Goal: Task Accomplishment & Management: Manage account settings

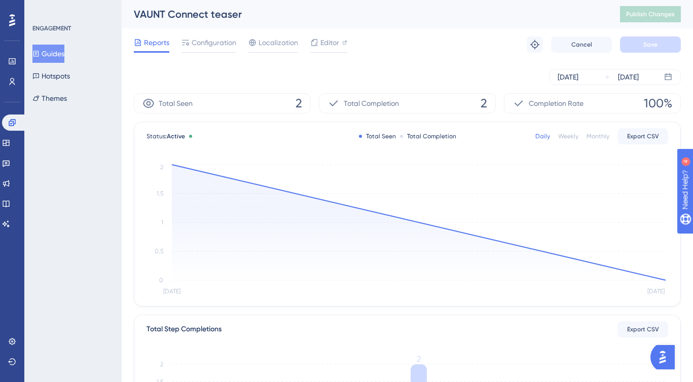
click at [238, 105] on div "Total Seen 2" at bounding box center [222, 103] width 177 height 20
click at [296, 104] on span "2" at bounding box center [299, 103] width 7 height 16
click at [408, 97] on div "Total Completion 2" at bounding box center [407, 103] width 177 height 20
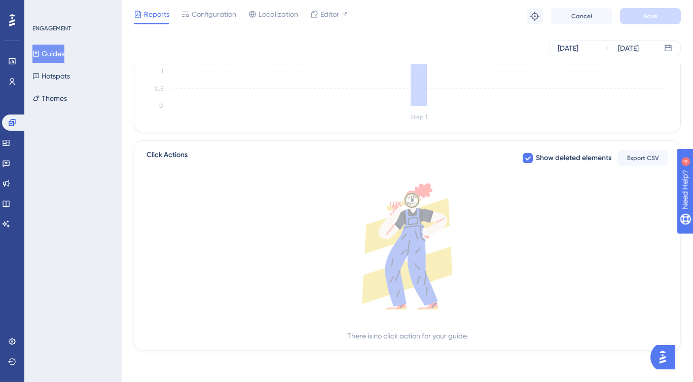
scroll to position [325, 0]
click at [533, 154] on label "Show deleted elements" at bounding box center [567, 157] width 90 height 12
checkbox input "false"
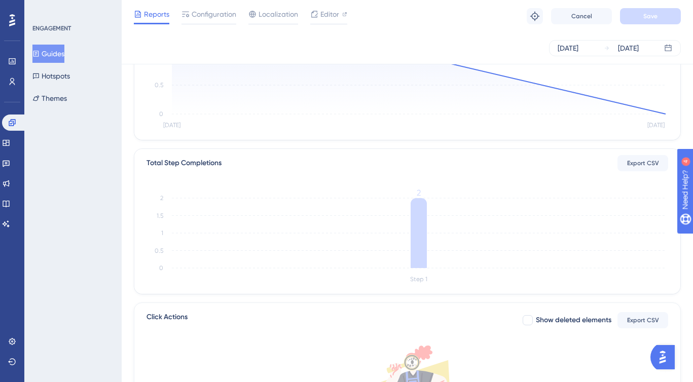
scroll to position [0, 0]
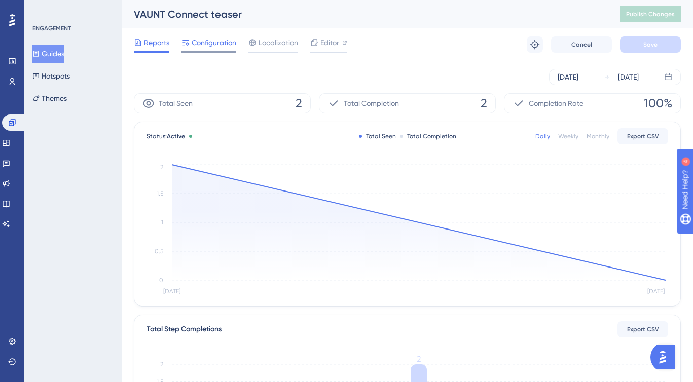
click at [222, 48] on span "Configuration" at bounding box center [214, 42] width 45 height 12
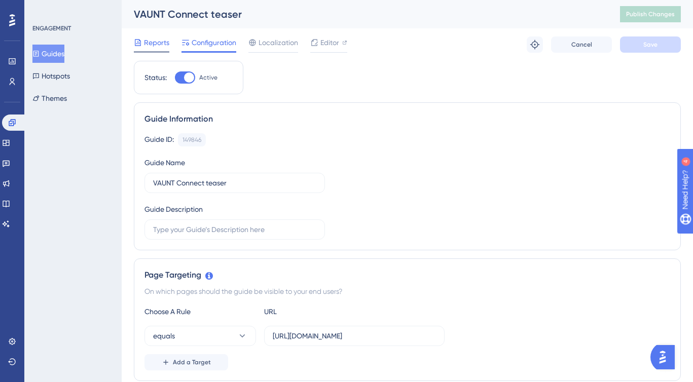
click at [144, 39] on span "Reports" at bounding box center [156, 42] width 25 height 12
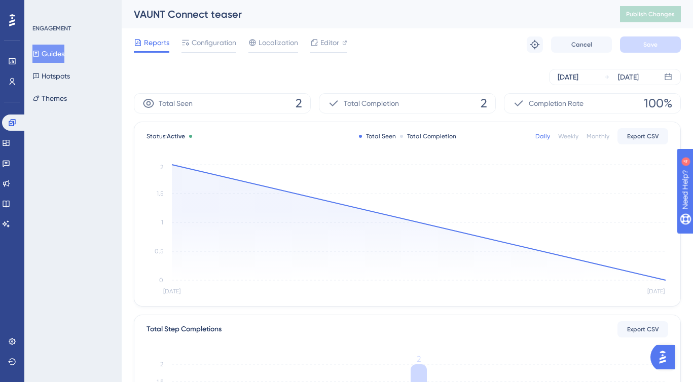
click at [171, 166] on icon "Aug [DATE] 0 0.5 1 1.5 2" at bounding box center [407, 230] width 522 height 136
click at [172, 166] on circle at bounding box center [172, 165] width 4 height 4
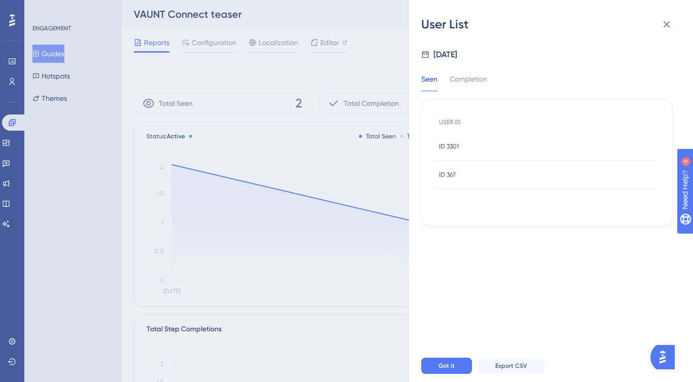
click at [471, 147] on div "ID 3301 ID 3301" at bounding box center [545, 146] width 223 height 28
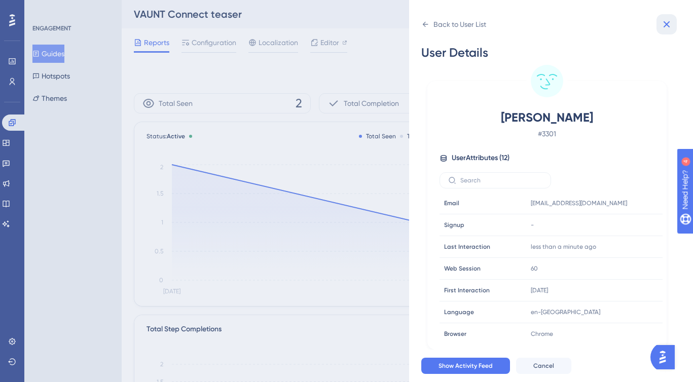
click at [666, 28] on icon at bounding box center [666, 24] width 12 height 12
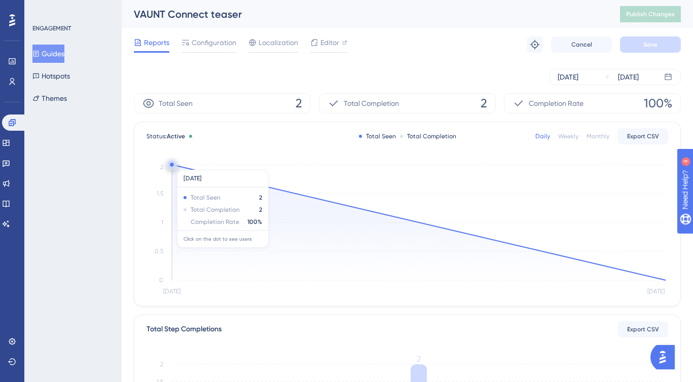
click at [172, 165] on circle at bounding box center [172, 165] width 4 height 4
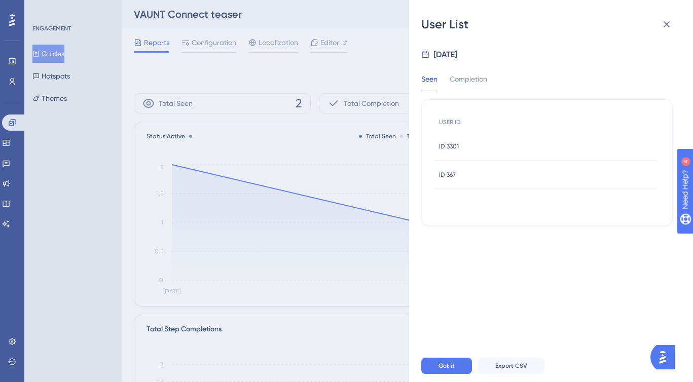
click at [471, 180] on div "ID 367 ID 367" at bounding box center [545, 175] width 223 height 28
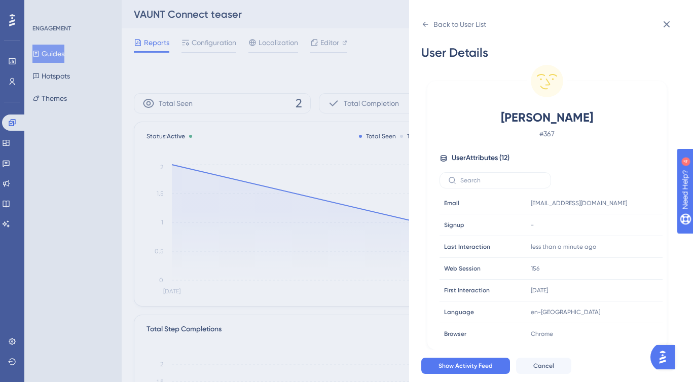
click at [455, 167] on div "[PERSON_NAME] # 367 User Attributes ( 12 ) Email Email [EMAIL_ADDRESS][DOMAIN_N…" at bounding box center [546, 225] width 231 height 232
click at [454, 22] on div "Back to User List" at bounding box center [459, 24] width 53 height 12
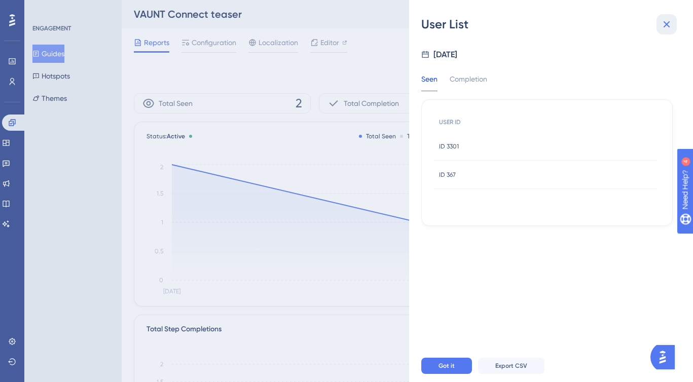
click at [666, 23] on icon at bounding box center [666, 24] width 12 height 12
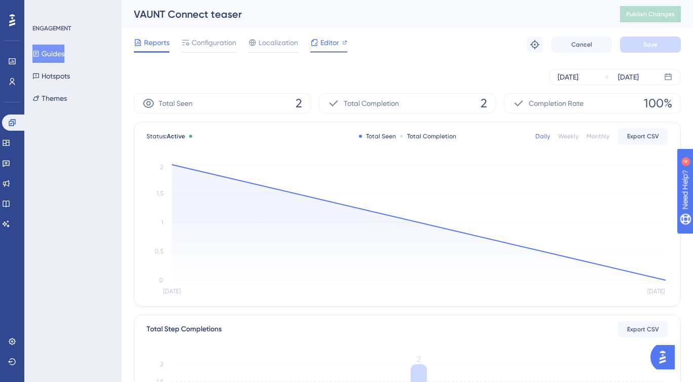
click at [312, 40] on icon at bounding box center [314, 43] width 8 height 8
click at [60, 55] on button "Guides" at bounding box center [48, 54] width 32 height 18
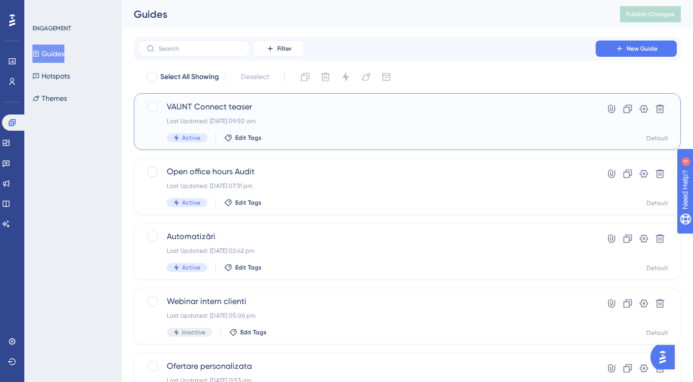
click at [318, 118] on div "Last Updated: [DATE] 09:50 am" at bounding box center [367, 121] width 400 height 8
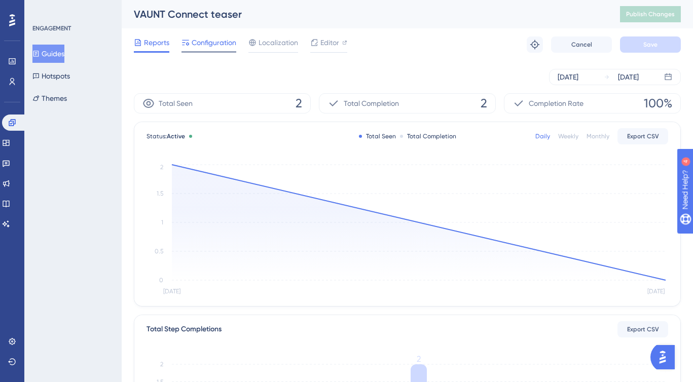
click at [215, 38] on span "Configuration" at bounding box center [214, 42] width 45 height 12
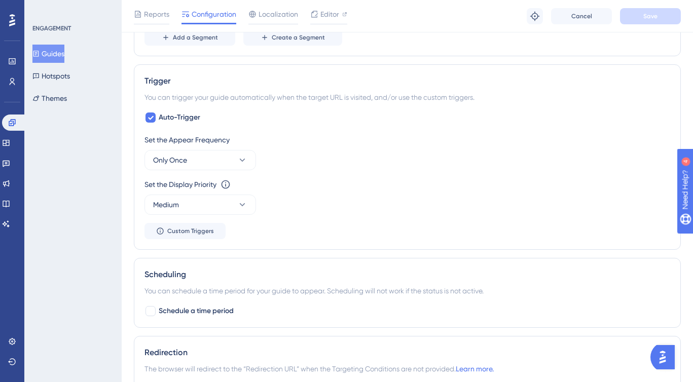
scroll to position [468, 0]
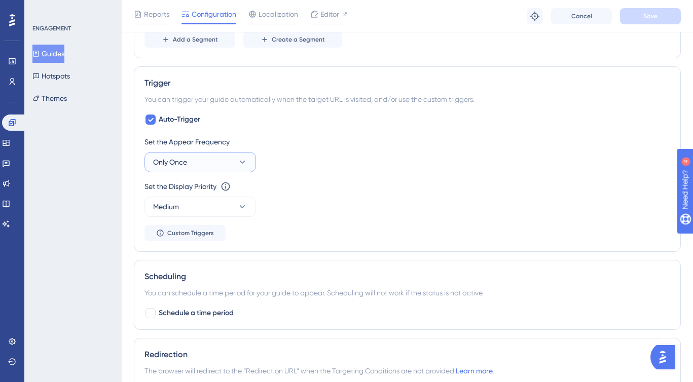
click at [239, 159] on icon at bounding box center [242, 162] width 10 height 10
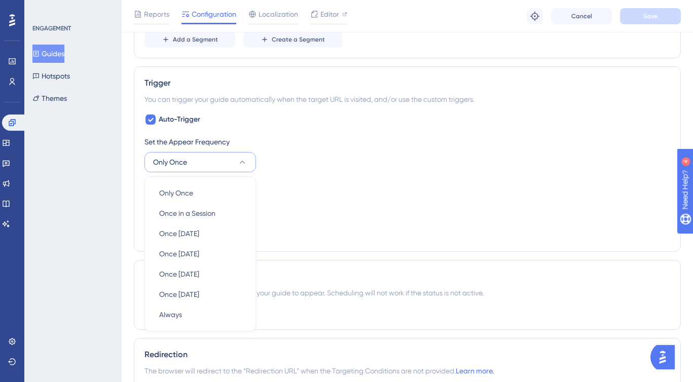
scroll to position [531, 0]
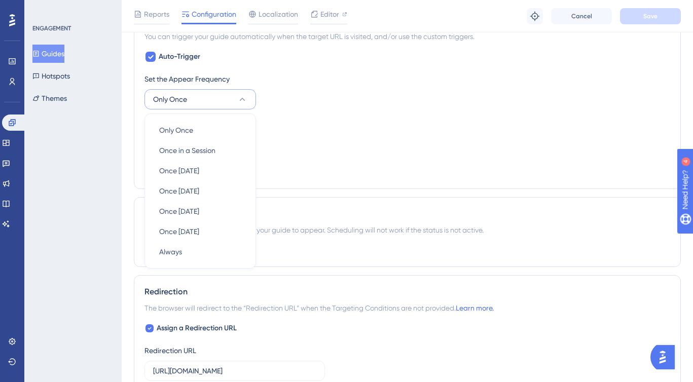
click at [285, 125] on div "Set the Display Priority This option will set the display priority between auto…" at bounding box center [407, 124] width 526 height 12
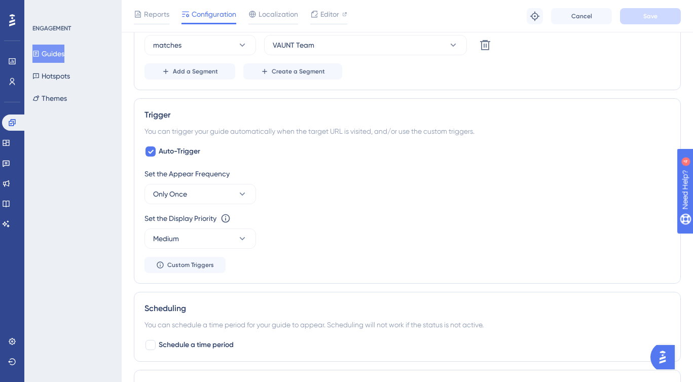
scroll to position [458, 0]
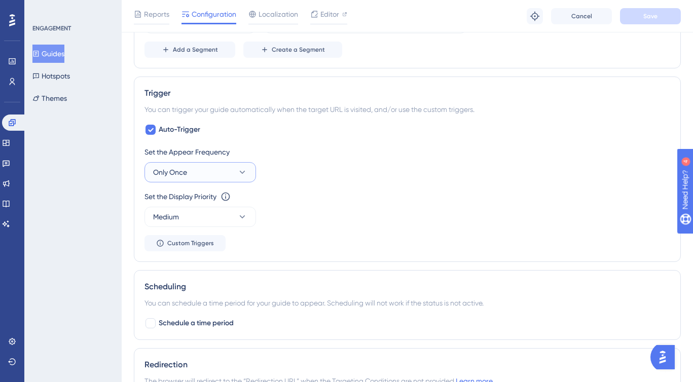
click at [230, 171] on button "Only Once" at bounding box center [200, 172] width 112 height 20
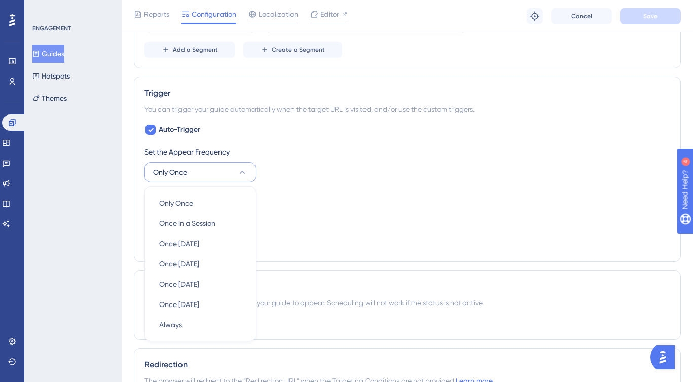
scroll to position [531, 0]
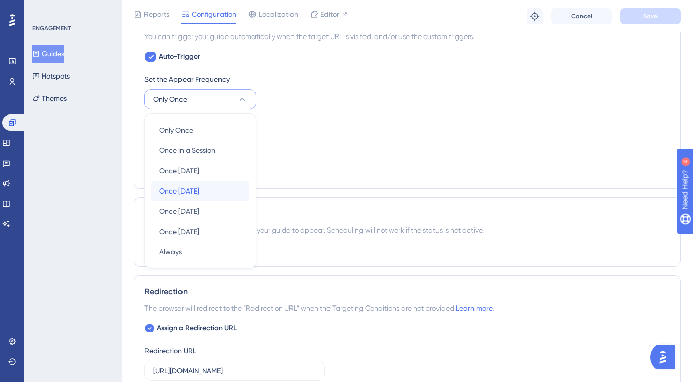
click at [225, 189] on div "Once [DATE] Once [DATE]" at bounding box center [200, 191] width 82 height 20
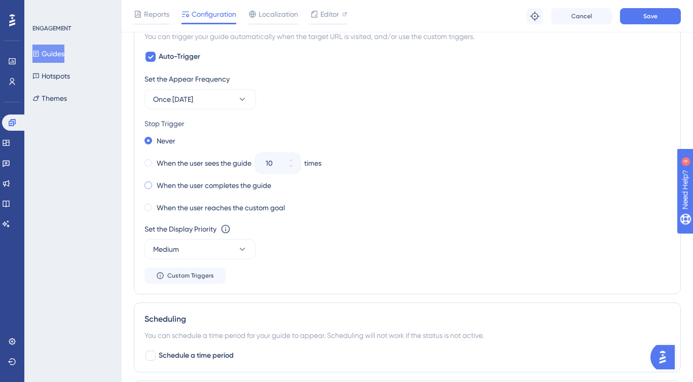
click at [169, 182] on label "When the user completes the guide" at bounding box center [214, 185] width 115 height 12
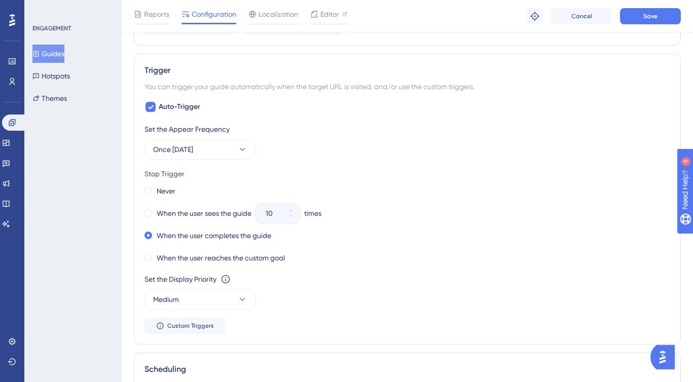
scroll to position [487, 0]
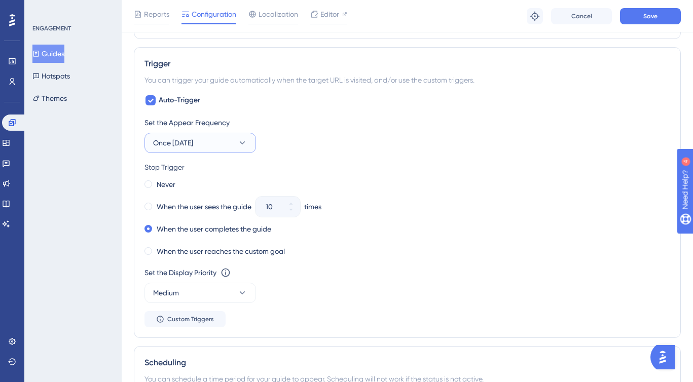
click at [229, 140] on button "Once [DATE]" at bounding box center [200, 143] width 112 height 20
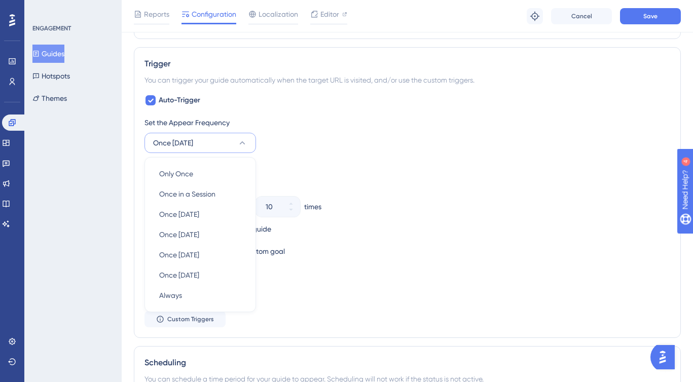
scroll to position [529, 0]
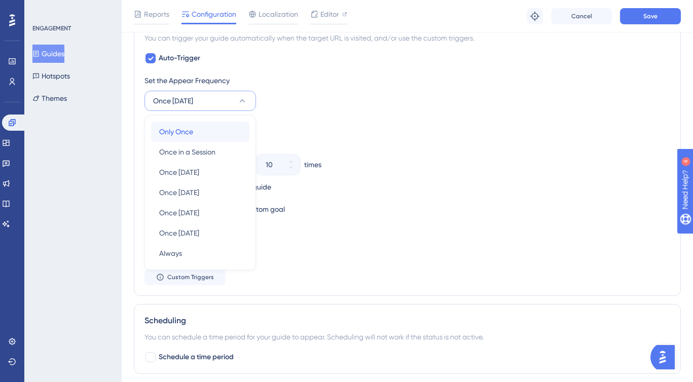
click at [200, 139] on div "Only Once Only Once" at bounding box center [200, 132] width 82 height 20
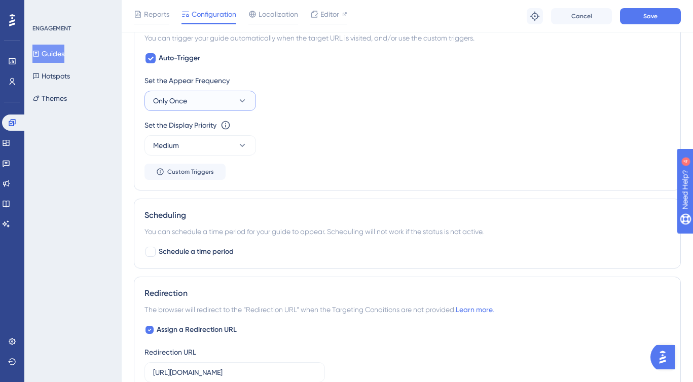
click at [213, 104] on button "Only Once" at bounding box center [200, 101] width 112 height 20
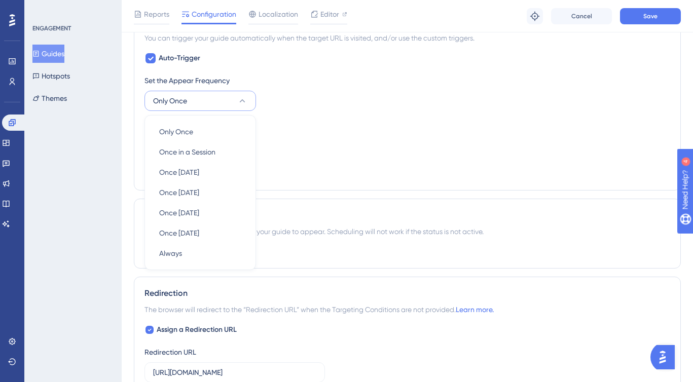
scroll to position [531, 0]
click at [215, 187] on div "Once [DATE] Once [DATE]" at bounding box center [200, 191] width 82 height 20
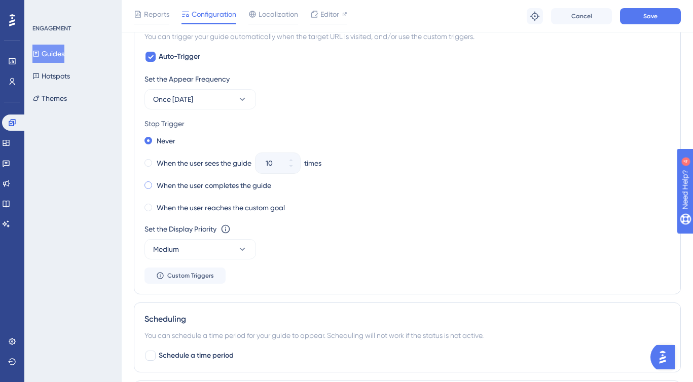
click at [151, 189] on div "When the user completes the guide" at bounding box center [207, 185] width 127 height 14
click at [658, 18] on button "Save" at bounding box center [650, 16] width 61 height 16
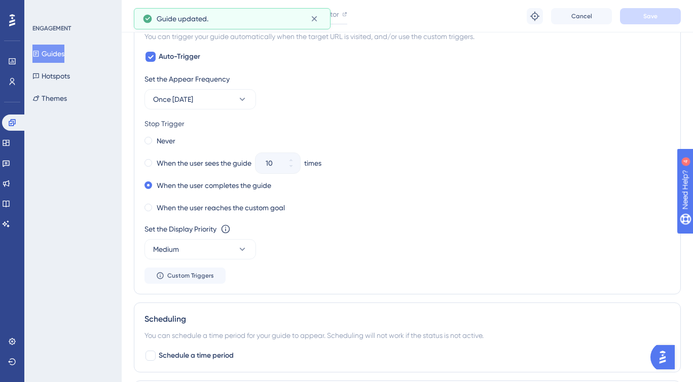
scroll to position [0, 0]
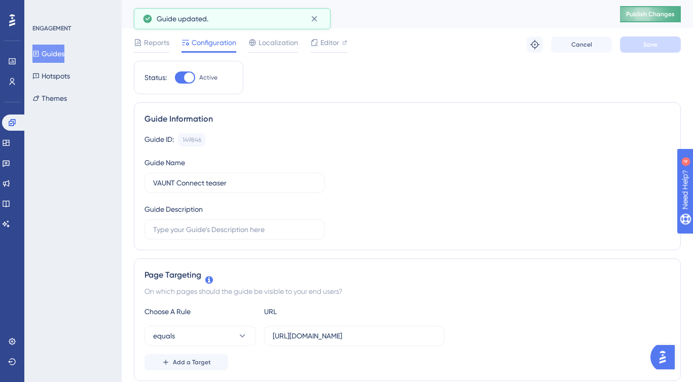
click at [644, 10] on button "Publish Changes" at bounding box center [650, 14] width 61 height 16
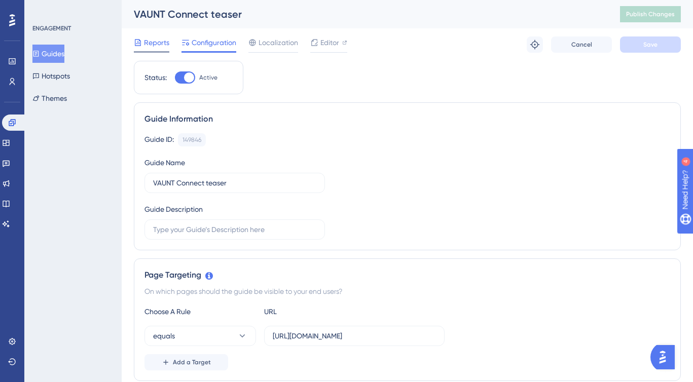
click at [140, 40] on icon at bounding box center [138, 43] width 8 height 8
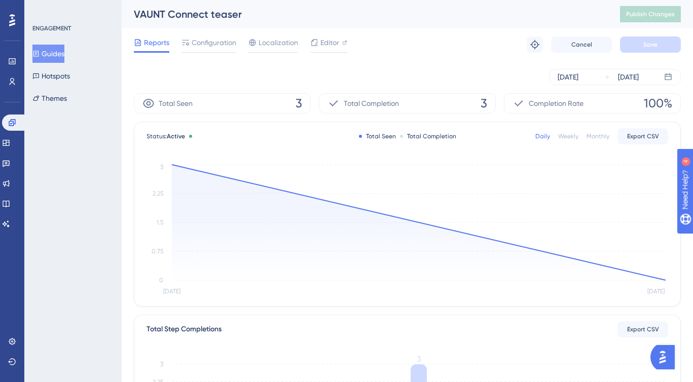
click at [400, 136] on div at bounding box center [401, 136] width 3 height 3
click at [172, 165] on circle at bounding box center [172, 165] width 4 height 4
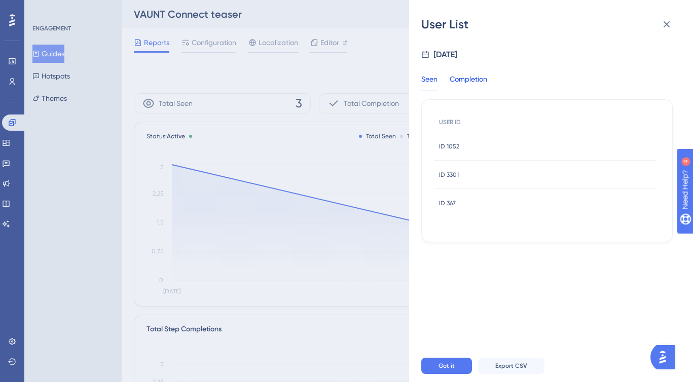
click at [459, 78] on div "Completion" at bounding box center [469, 82] width 38 height 18
click at [475, 145] on div "ID 1052 ID 1052" at bounding box center [545, 146] width 223 height 28
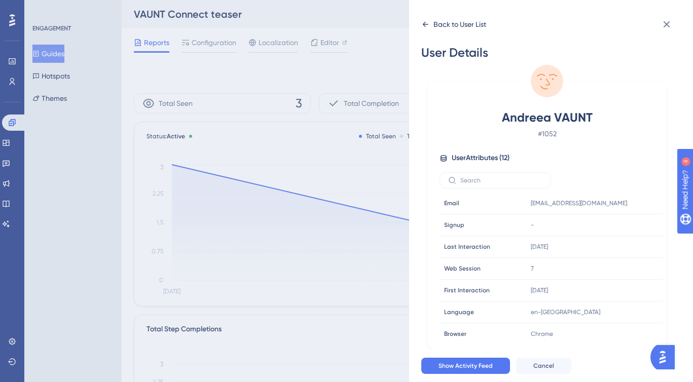
click at [447, 25] on div "Back to User List" at bounding box center [459, 24] width 53 height 12
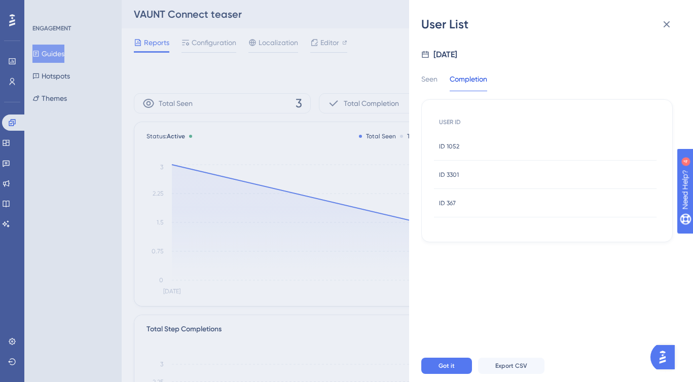
click at [483, 173] on div "ID 3301 ID 3301" at bounding box center [545, 175] width 223 height 28
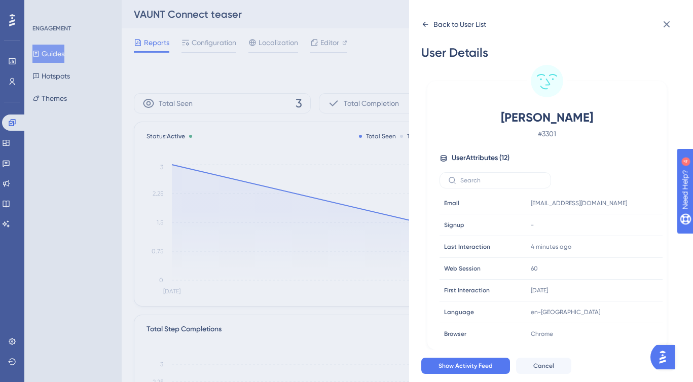
click at [421, 23] on icon at bounding box center [425, 24] width 8 height 8
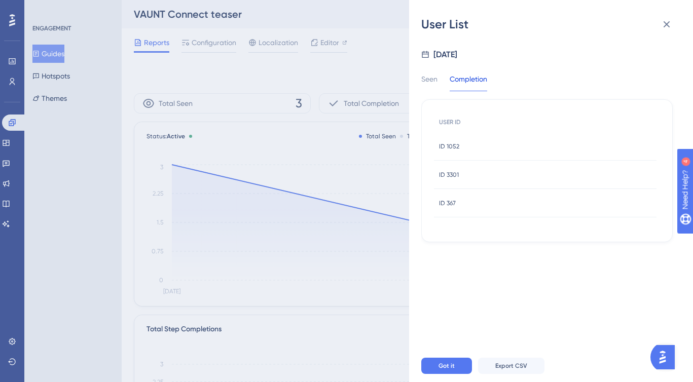
click at [448, 204] on span "ID 367" at bounding box center [447, 203] width 17 height 8
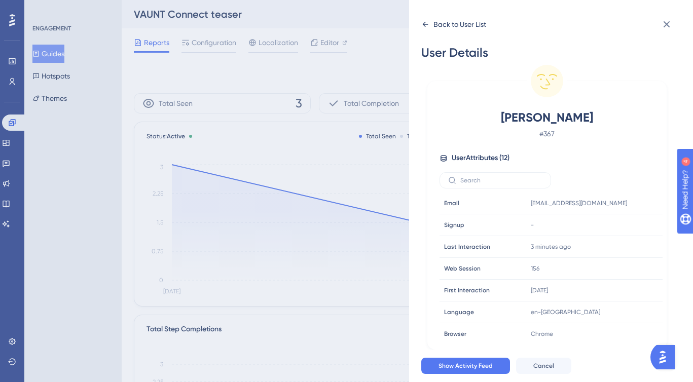
click at [425, 23] on icon at bounding box center [425, 24] width 8 height 8
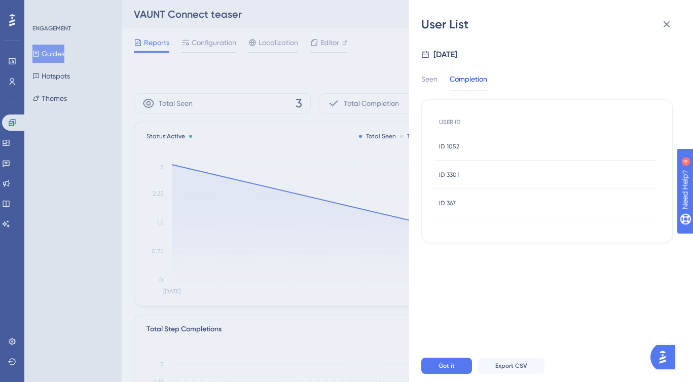
click at [466, 84] on div "Completion" at bounding box center [469, 82] width 38 height 18
click at [662, 24] on icon at bounding box center [666, 24] width 12 height 12
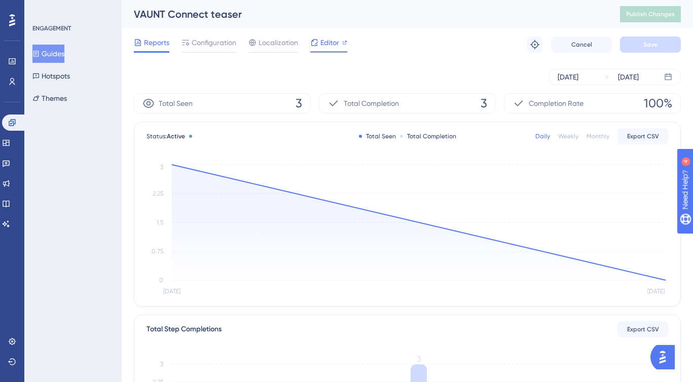
click at [332, 43] on span "Editor" at bounding box center [329, 42] width 19 height 12
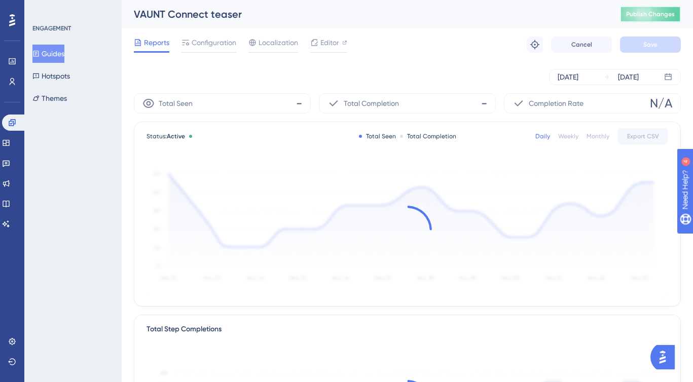
click at [636, 13] on span "Publish Changes" at bounding box center [650, 14] width 49 height 8
click at [223, 49] on div "Configuration" at bounding box center [208, 44] width 55 height 16
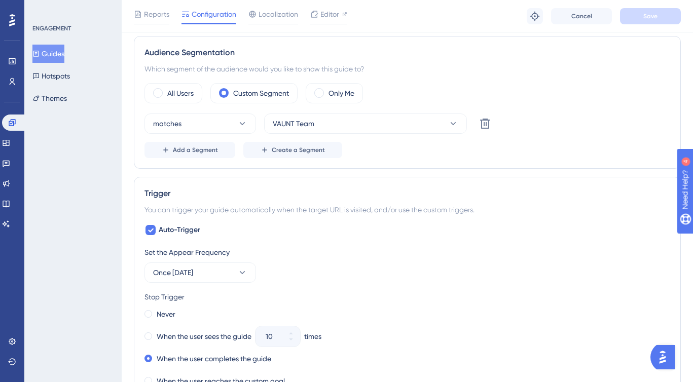
scroll to position [358, 0]
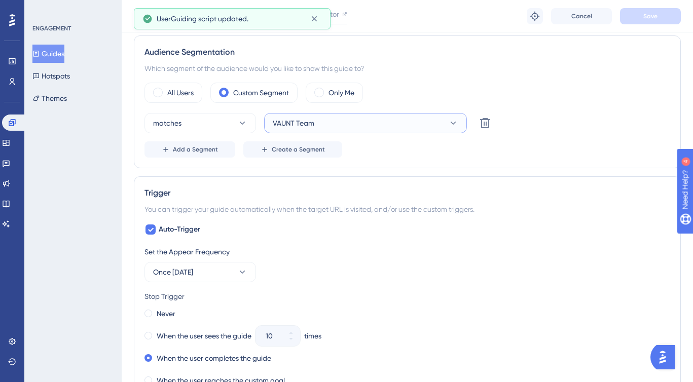
click at [297, 122] on span "VAUNT Team" at bounding box center [294, 123] width 42 height 12
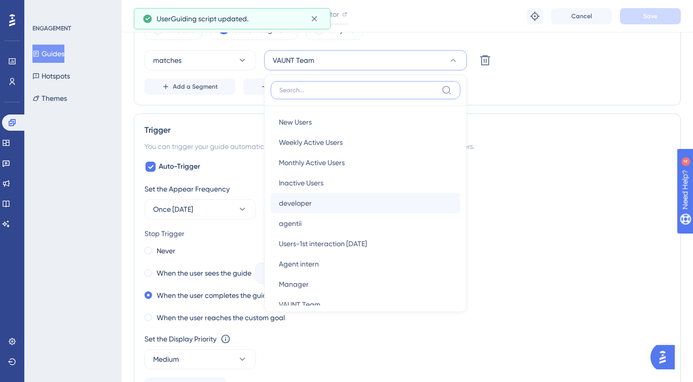
scroll to position [15, 0]
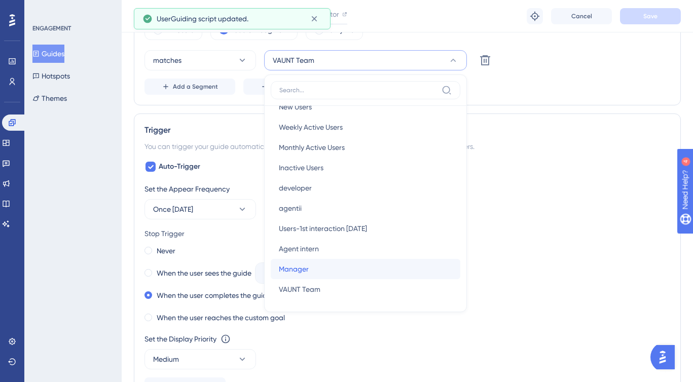
click at [299, 276] on div "Manager Manager" at bounding box center [365, 269] width 173 height 20
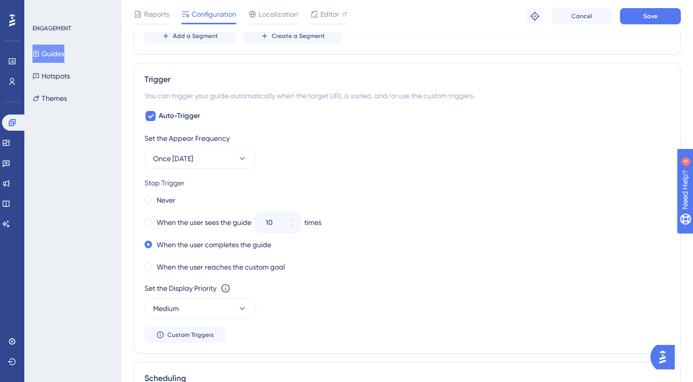
scroll to position [858, 0]
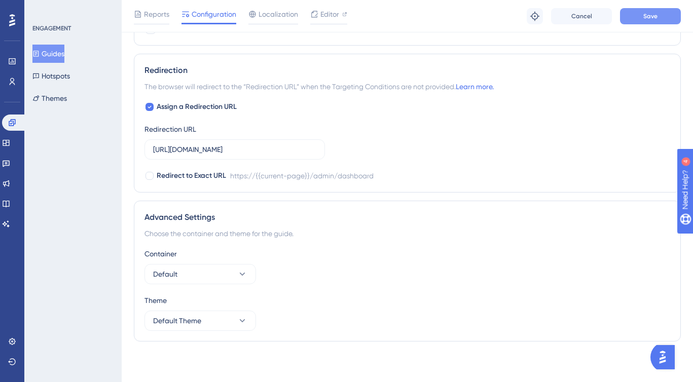
click at [636, 17] on button "Save" at bounding box center [650, 16] width 61 height 16
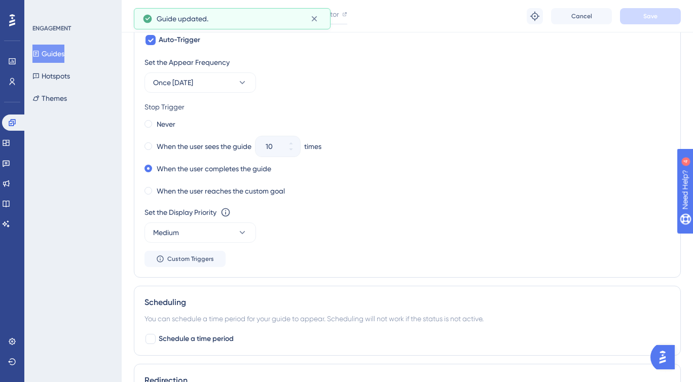
scroll to position [0, 0]
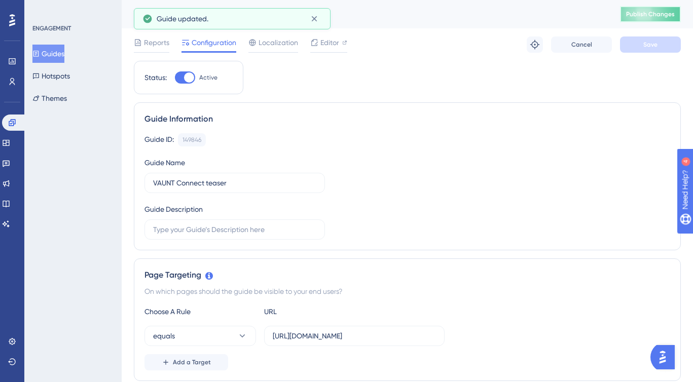
click at [635, 16] on span "Publish Changes" at bounding box center [650, 14] width 49 height 8
click at [64, 54] on button "Guides" at bounding box center [48, 54] width 32 height 18
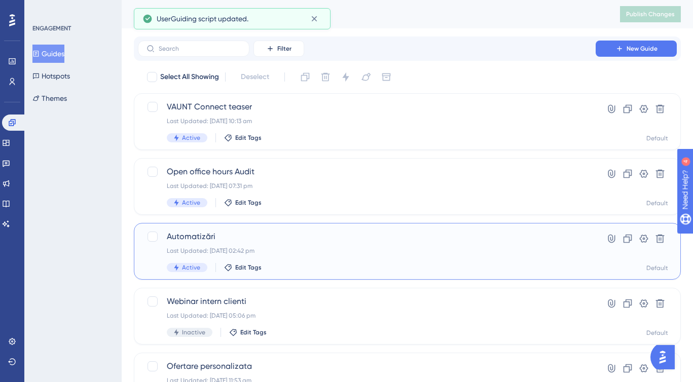
click at [318, 235] on span "Automatizări" at bounding box center [367, 237] width 400 height 12
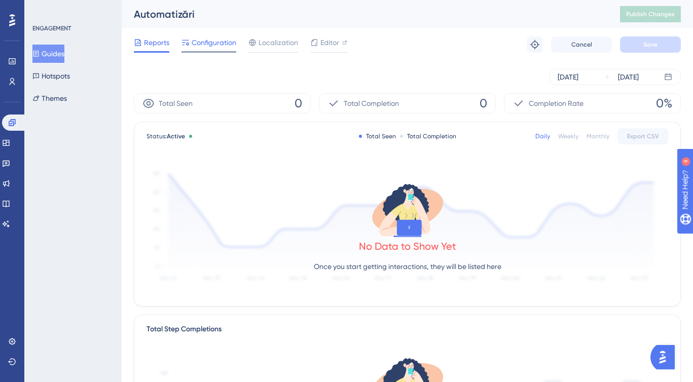
click at [206, 41] on span "Configuration" at bounding box center [214, 42] width 45 height 12
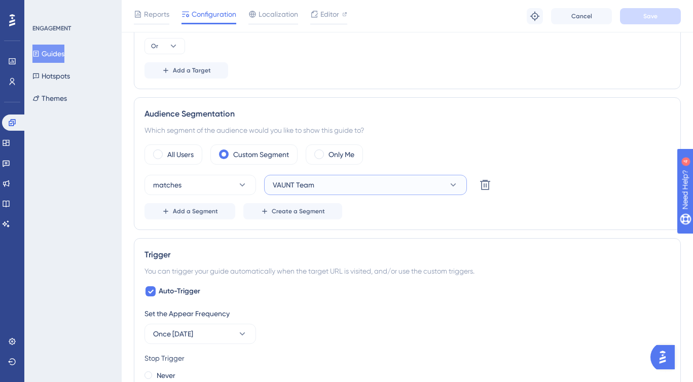
click at [317, 183] on button "VAUNT Team" at bounding box center [365, 185] width 203 height 20
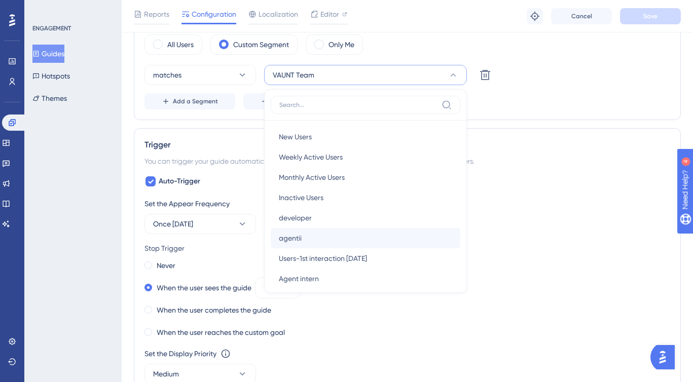
scroll to position [49, 0]
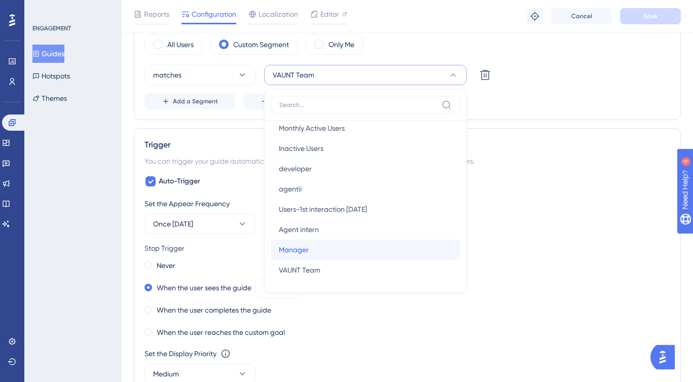
click at [322, 246] on div "Manager Manager" at bounding box center [365, 250] width 173 height 20
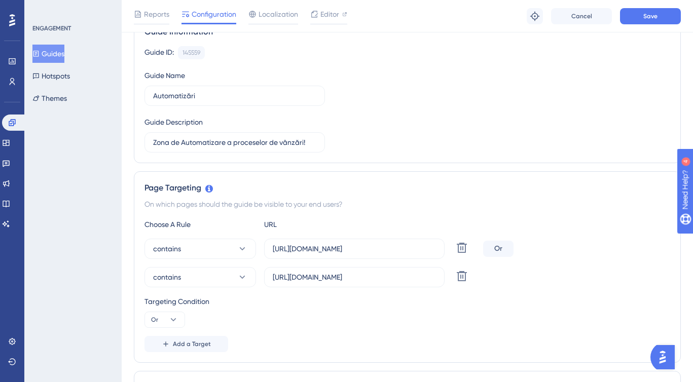
scroll to position [0, 0]
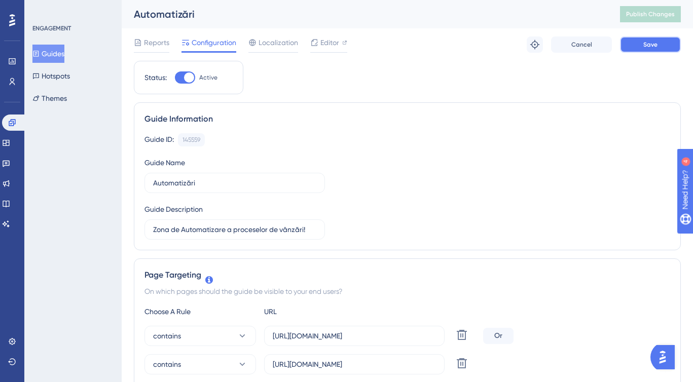
click at [638, 49] on button "Save" at bounding box center [650, 44] width 61 height 16
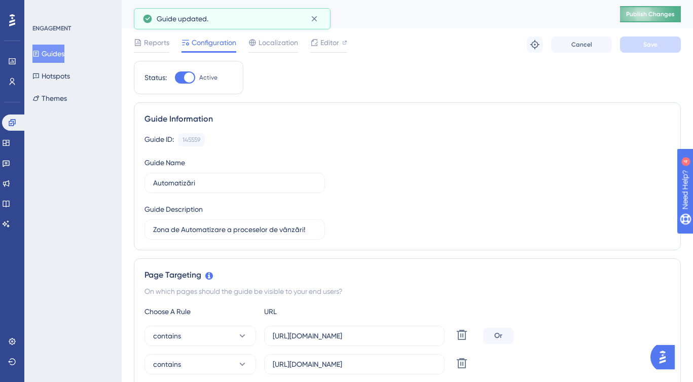
click at [647, 15] on span "Publish Changes" at bounding box center [650, 14] width 49 height 8
